Goal: Task Accomplishment & Management: Complete application form

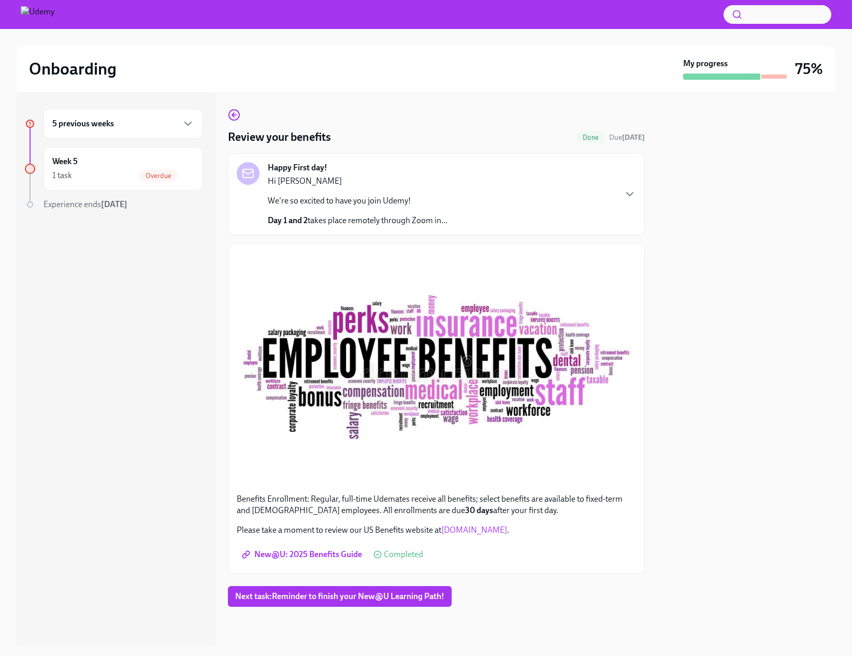
click at [359, 591] on button "Next task : Reminder to finish your New@U Learning Path!" at bounding box center [340, 596] width 224 height 21
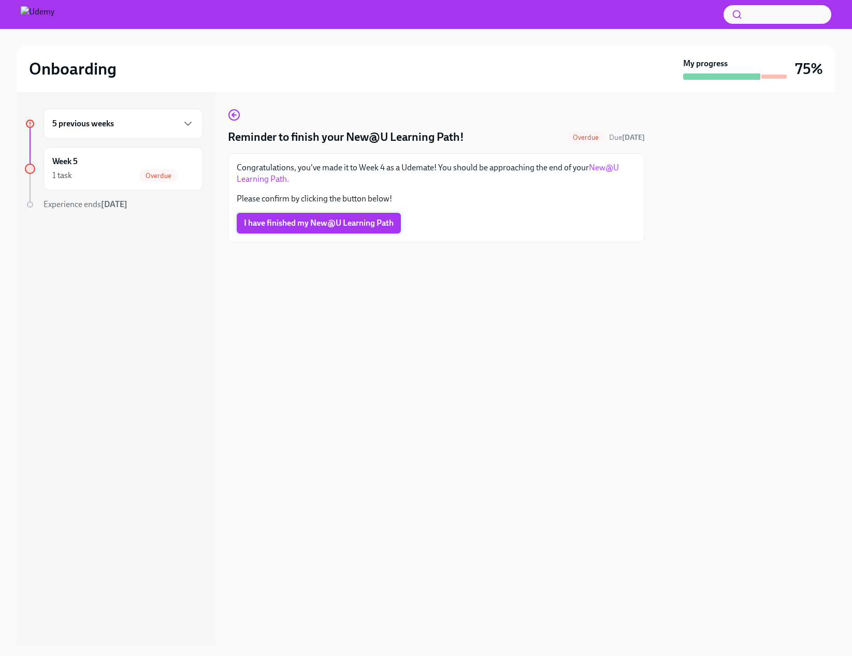
click at [281, 218] on span "I have finished my New@U Learning Path" at bounding box center [319, 223] width 150 height 10
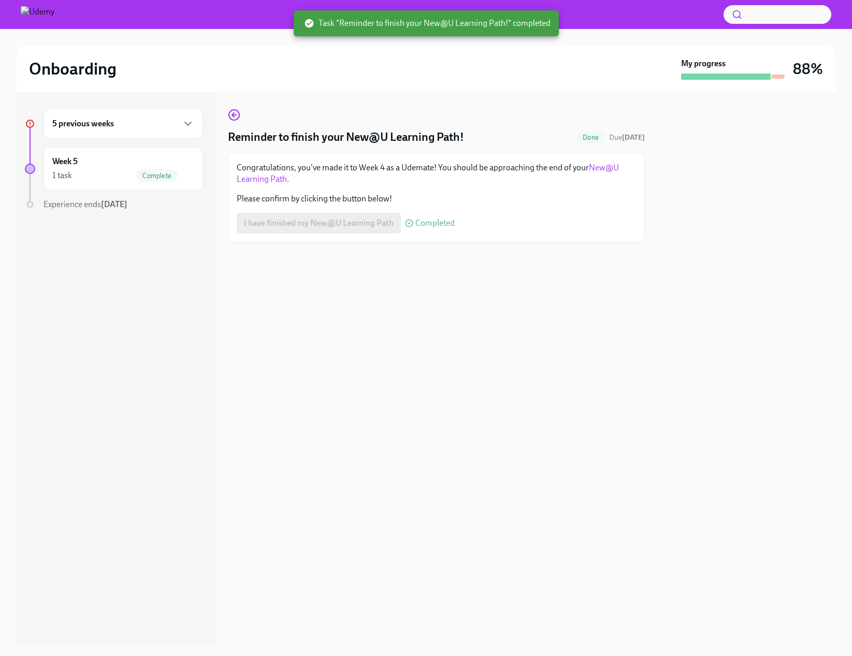
click at [100, 121] on h6 "5 previous weeks" at bounding box center [83, 123] width 62 height 11
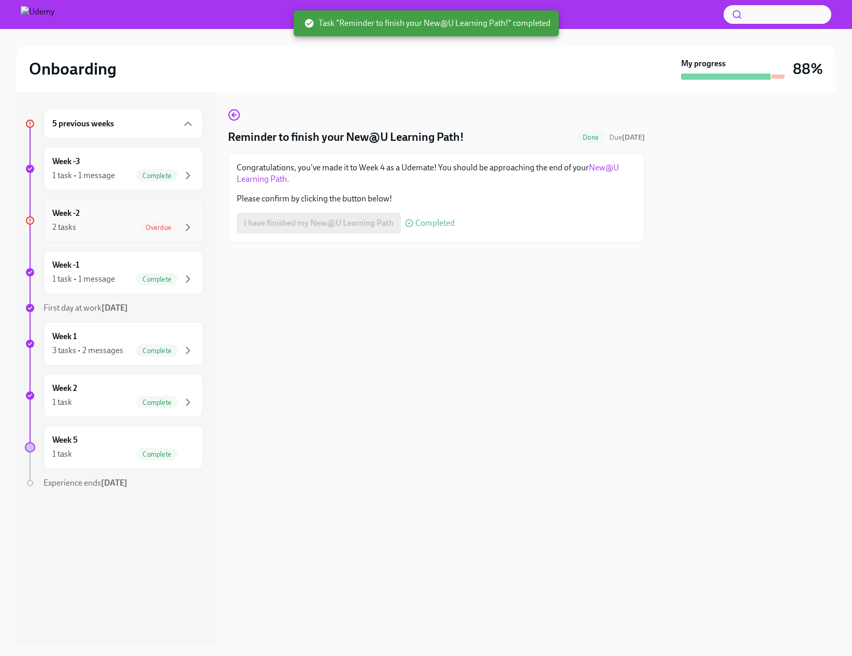
click at [158, 235] on div "Week -2 2 tasks Overdue" at bounding box center [124, 221] width 160 height 44
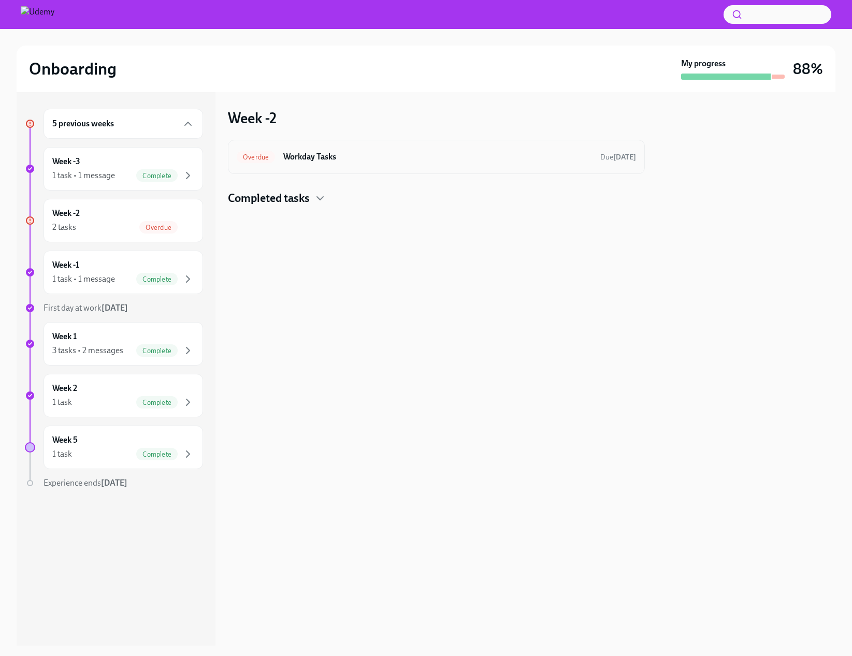
click at [320, 154] on h6 "Workday Tasks" at bounding box center [437, 156] width 309 height 11
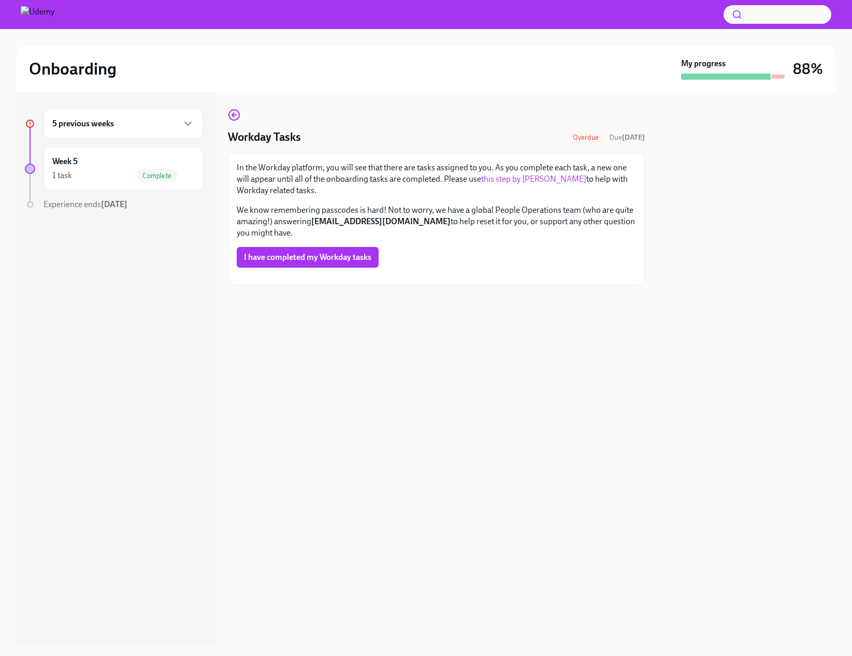
click at [346, 252] on span "I have completed my Workday tasks" at bounding box center [307, 257] width 127 height 10
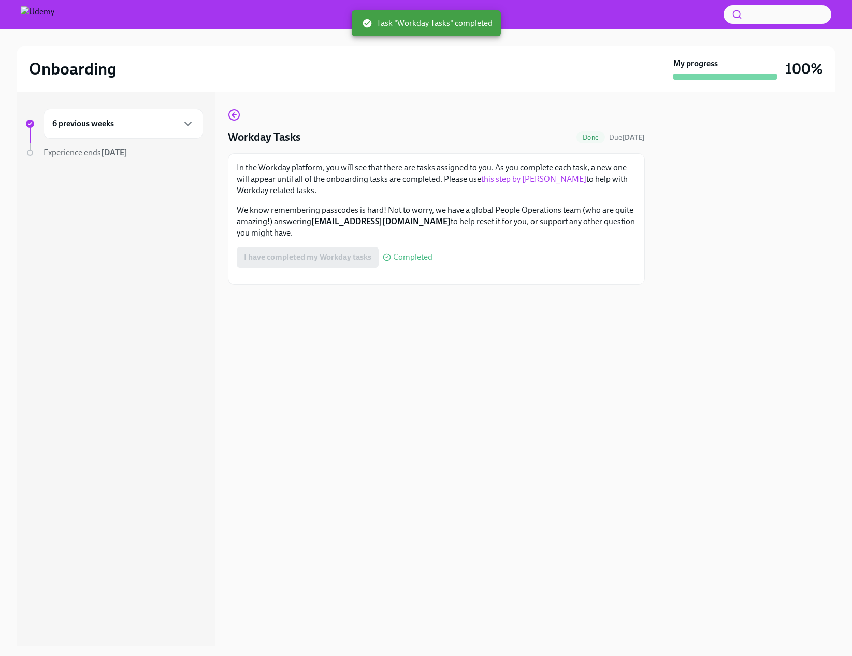
click at [27, 13] on img at bounding box center [38, 14] width 34 height 17
